Goal: Find specific page/section

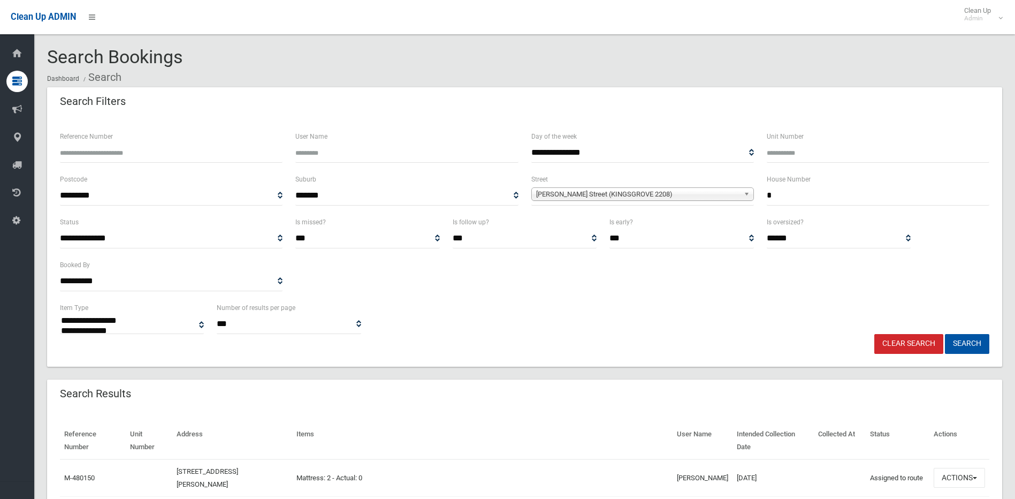
select select
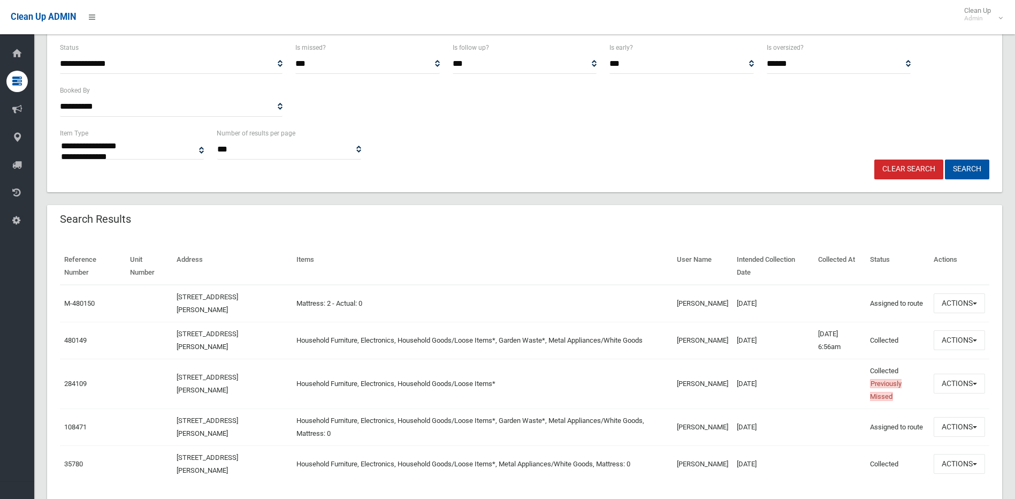
scroll to position [156, 0]
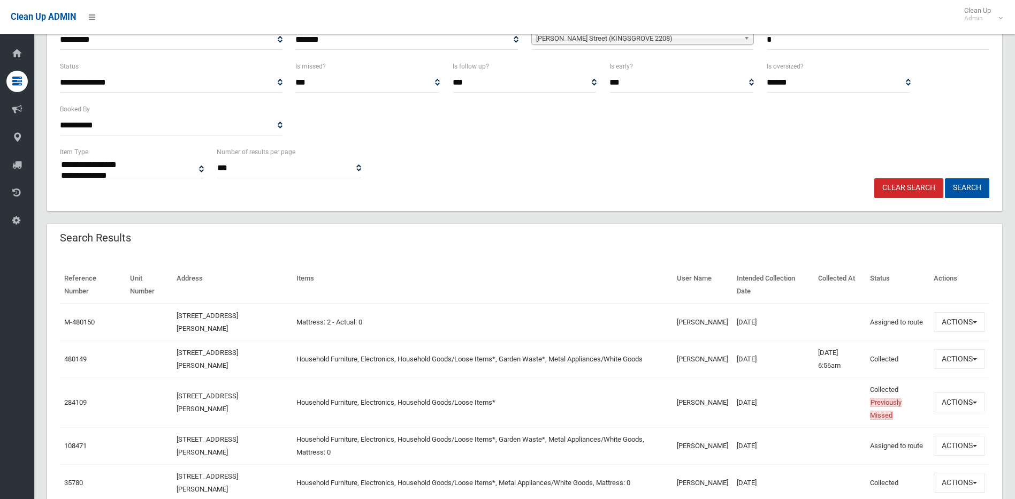
click at [923, 186] on link "Clear Search" at bounding box center [908, 188] width 69 height 20
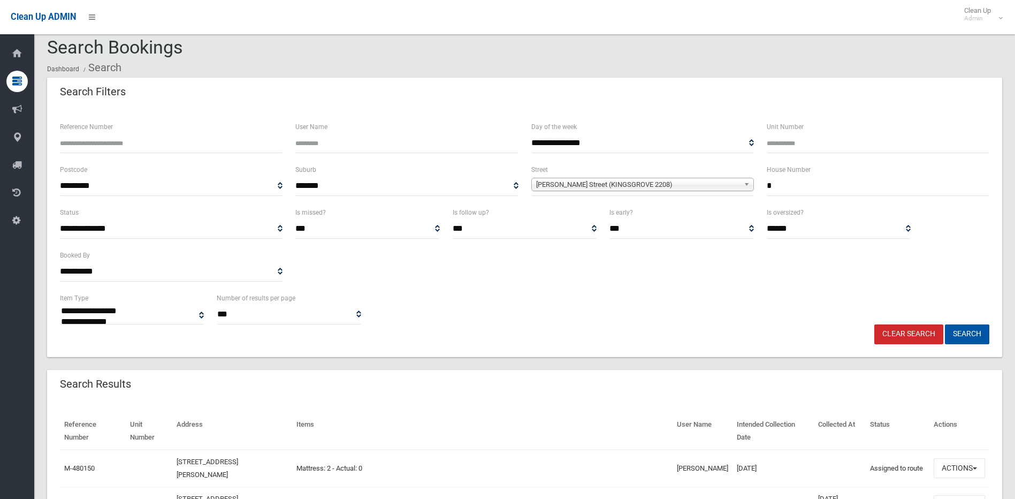
scroll to position [0, 0]
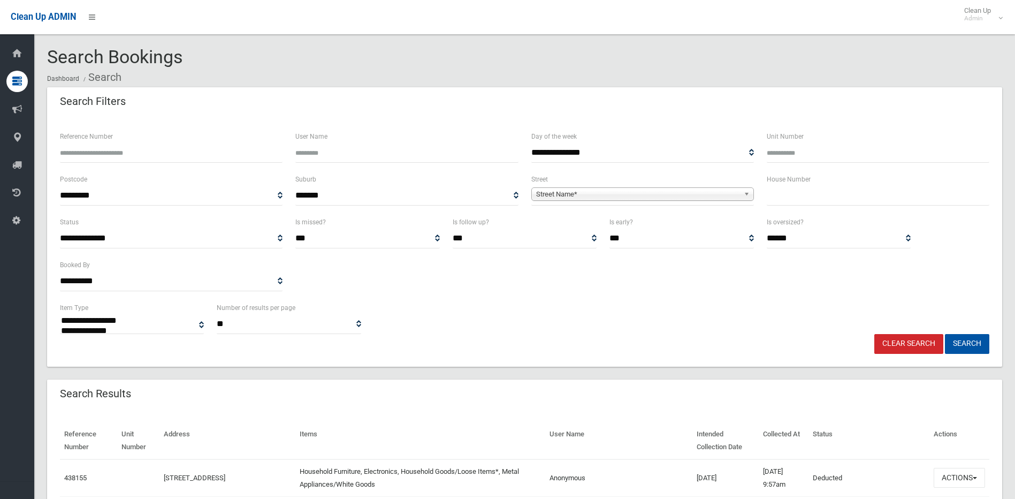
select select
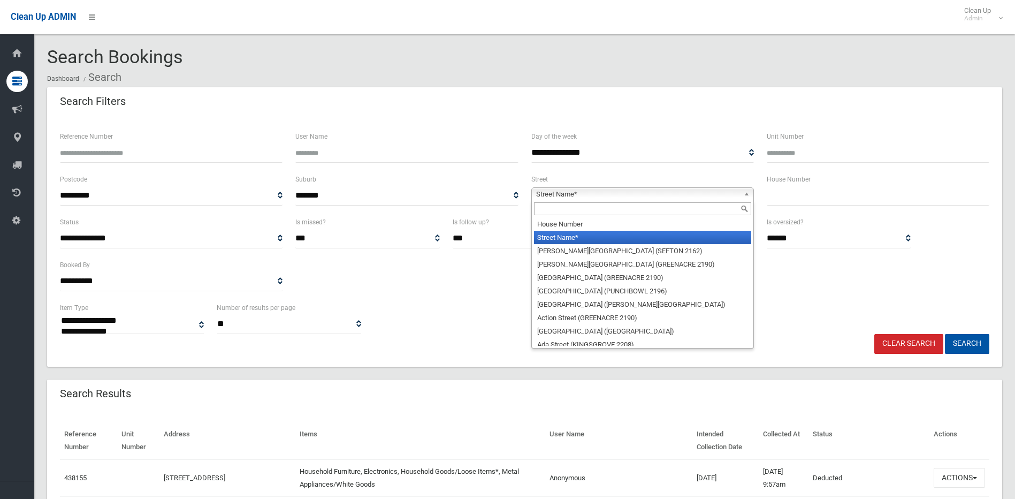
click at [744, 192] on b at bounding box center [749, 194] width 10 height 12
click at [568, 212] on input "text" at bounding box center [642, 208] width 217 height 13
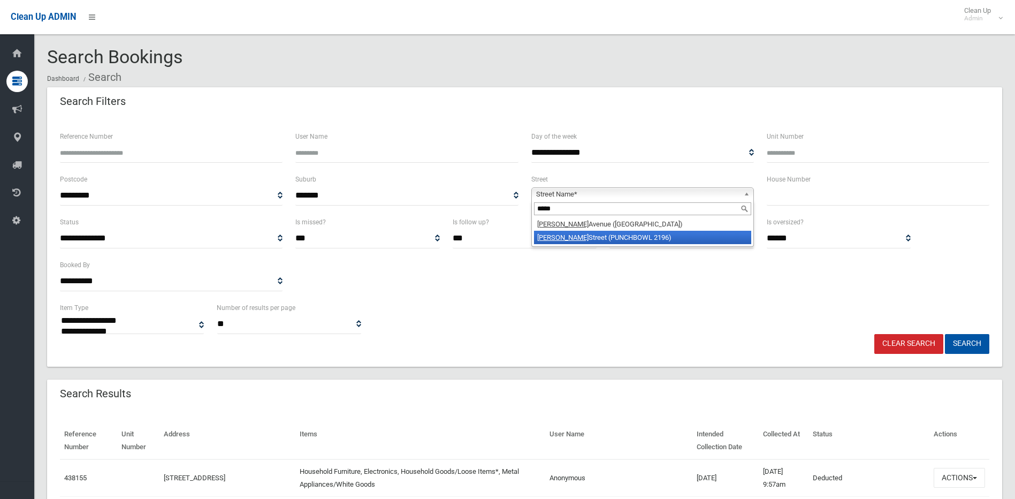
type input "*****"
click at [581, 235] on li "Joyce Street (PUNCHBOWL 2196)" at bounding box center [642, 237] width 217 height 13
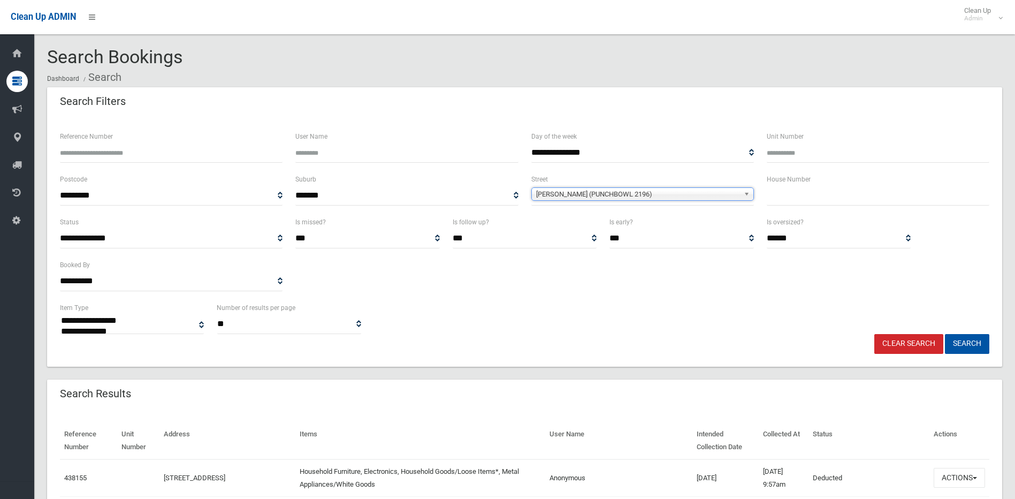
click at [778, 199] on input "text" at bounding box center [878, 196] width 223 height 20
type input "*"
click at [945, 334] on button "Search" at bounding box center [967, 344] width 44 height 20
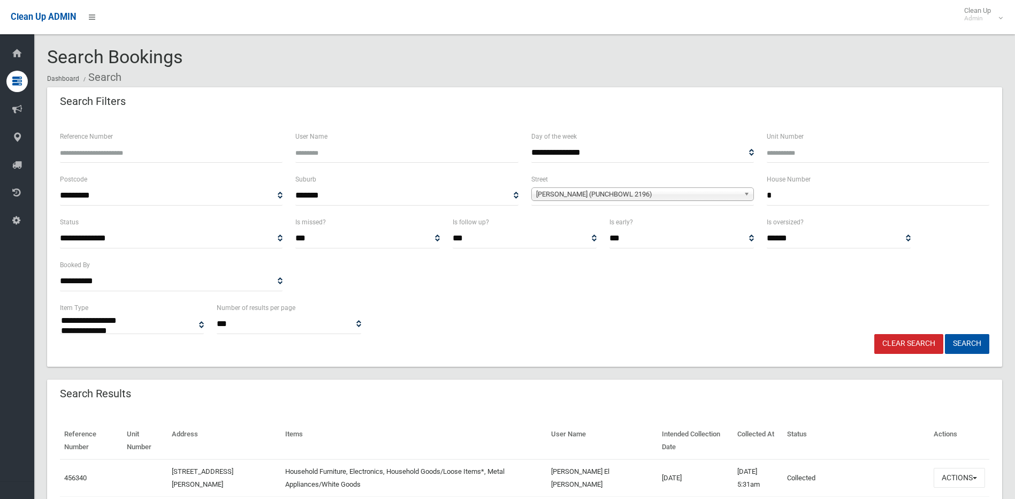
select select
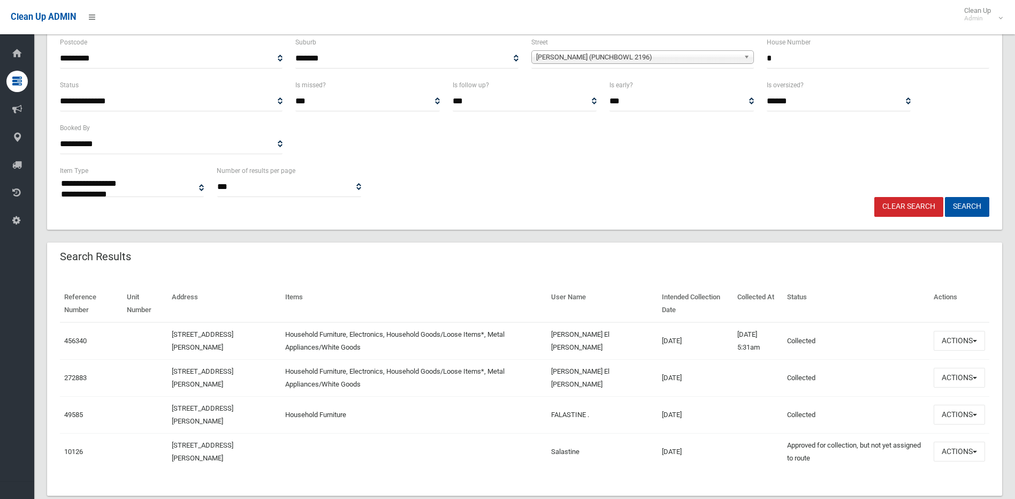
scroll to position [159, 0]
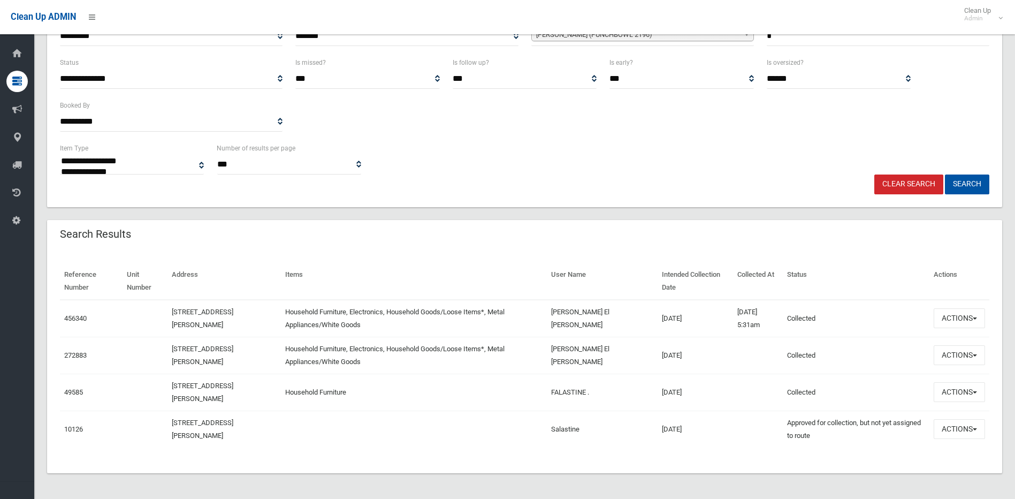
click at [917, 181] on link "Clear Search" at bounding box center [908, 184] width 69 height 20
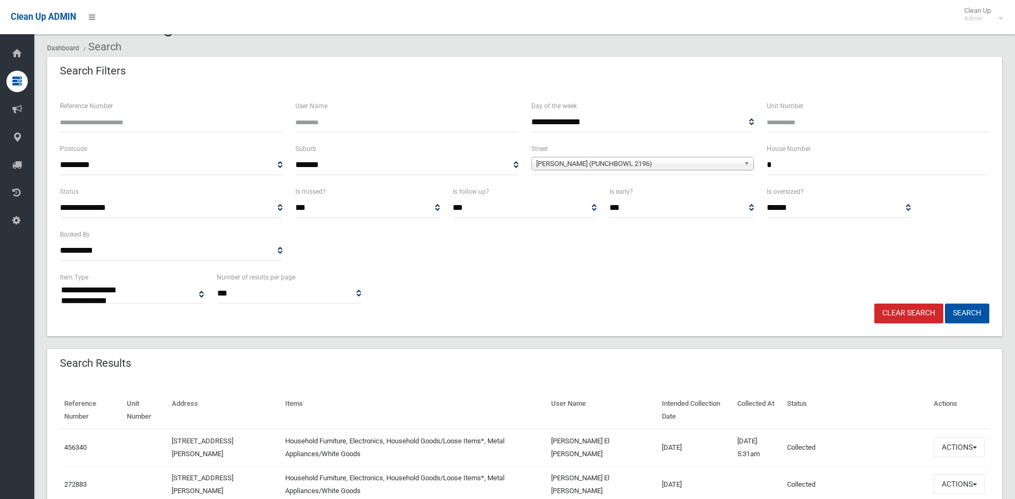
scroll to position [0, 0]
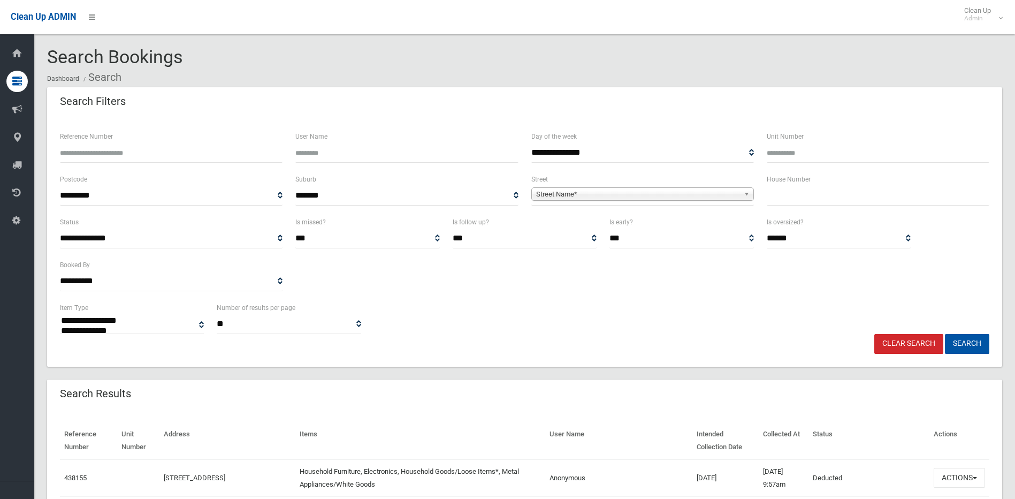
select select
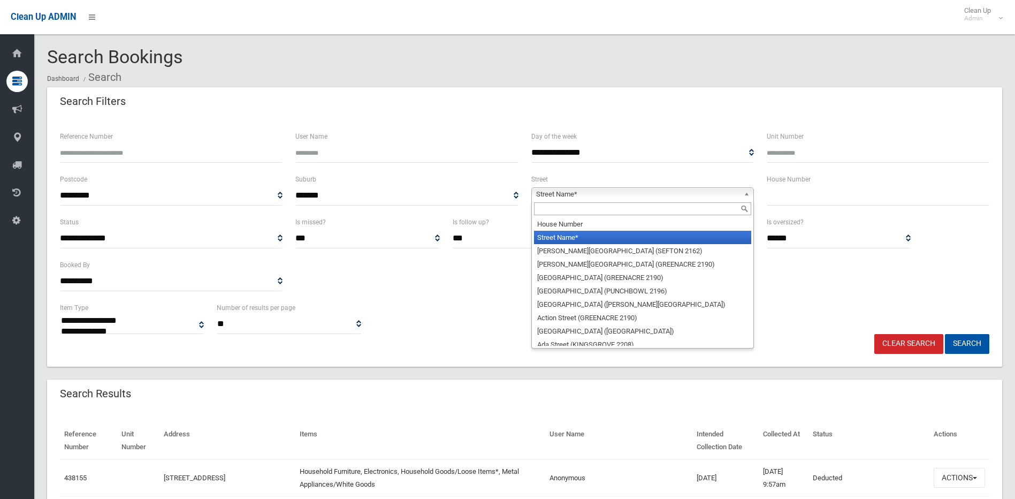
click at [606, 190] on span "Street Name*" at bounding box center [637, 194] width 203 height 13
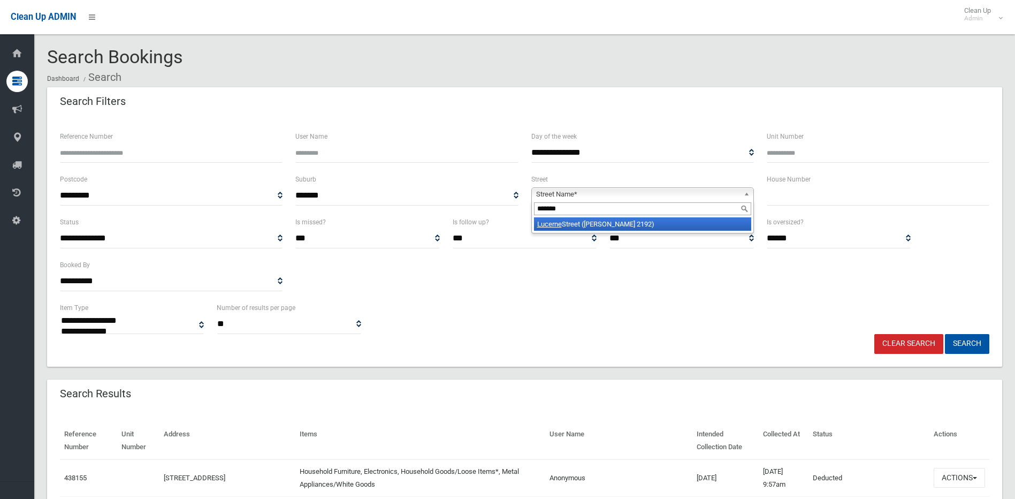
type input "*******"
click at [607, 226] on li "[GEOGRAPHIC_DATA] ([PERSON_NAME][GEOGRAPHIC_DATA])" at bounding box center [642, 223] width 217 height 13
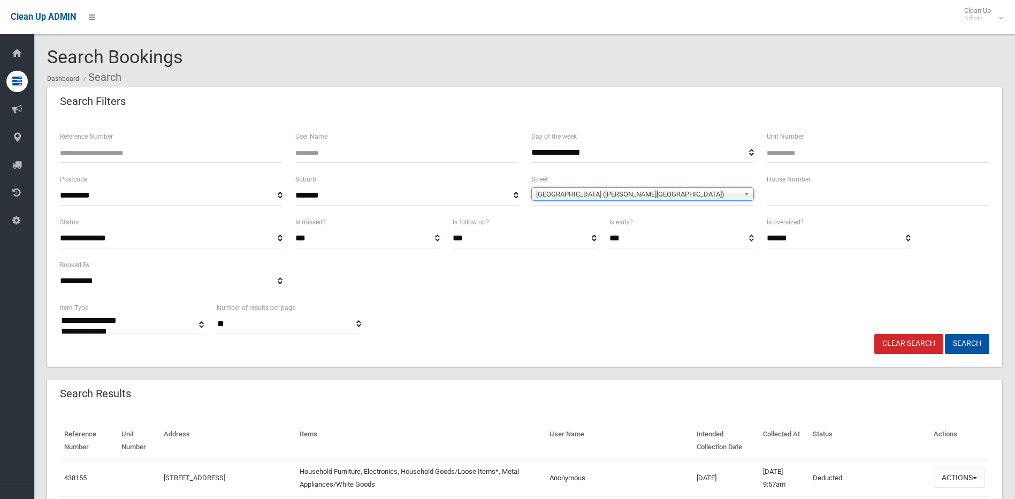
click at [777, 199] on input "text" at bounding box center [878, 196] width 223 height 20
type input "*"
click at [975, 340] on button "Search" at bounding box center [967, 344] width 44 height 20
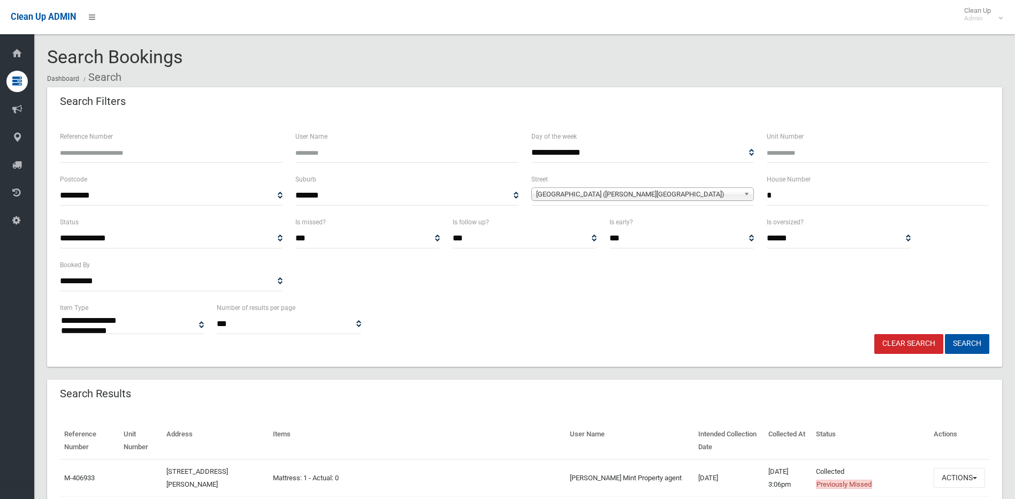
select select
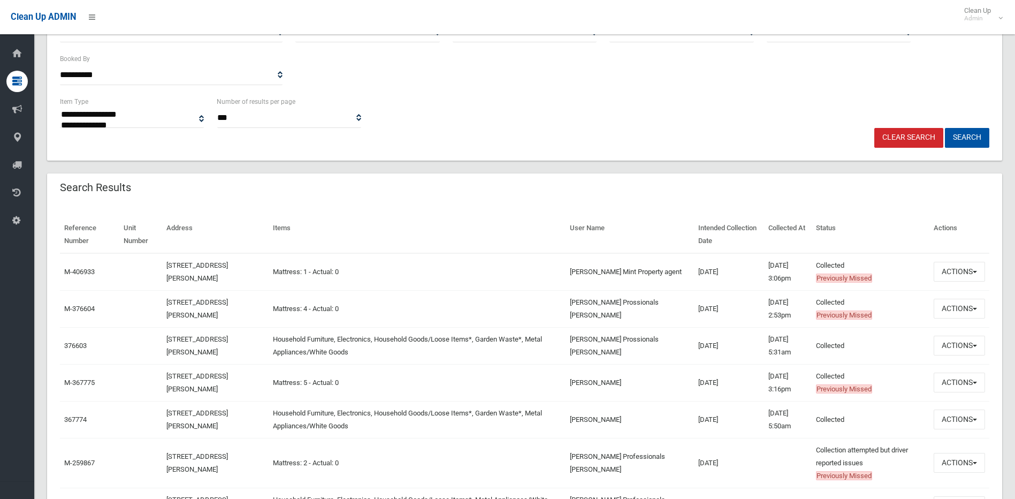
scroll to position [214, 0]
